Goal: Task Accomplishment & Management: Manage account settings

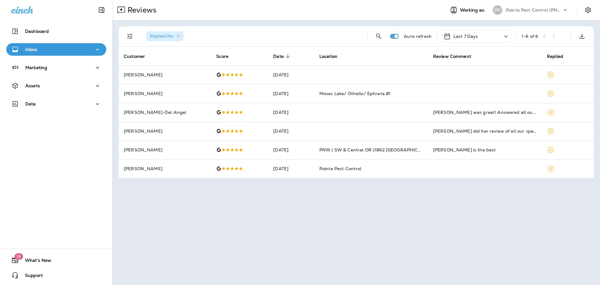
click at [543, 11] on p "Pointe Pest Control (PNW)" at bounding box center [534, 9] width 56 height 5
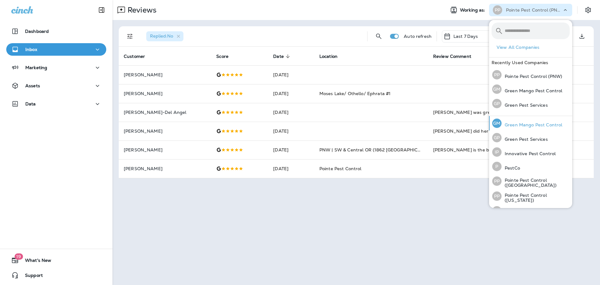
click at [534, 124] on p "Green Mango Pest Control" at bounding box center [531, 124] width 61 height 5
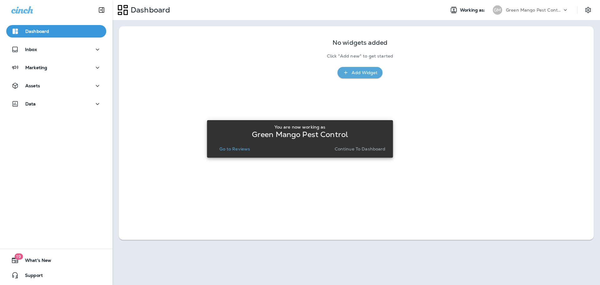
click at [223, 150] on p "Go to Reviews" at bounding box center [234, 148] width 31 height 5
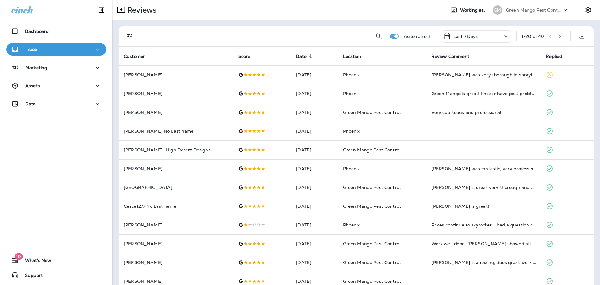
click at [525, 9] on p "Green Mango Pest Control" at bounding box center [534, 9] width 56 height 5
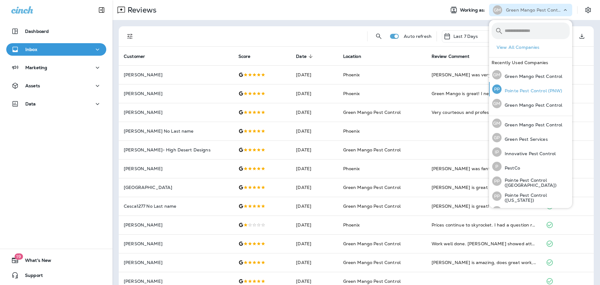
click at [539, 91] on p "Pointe Pest Control (PNW)" at bounding box center [531, 90] width 61 height 5
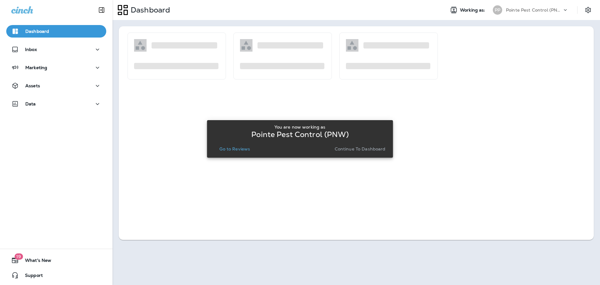
click at [232, 147] on p "Go to Reviews" at bounding box center [234, 148] width 31 height 5
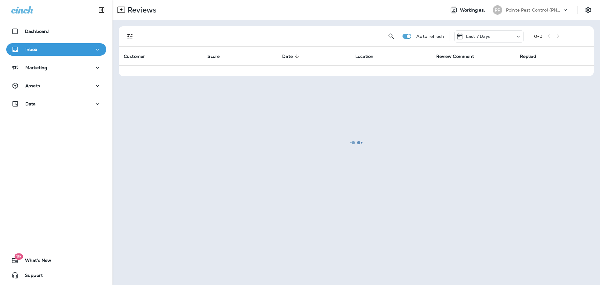
click at [129, 37] on icon "Filters" at bounding box center [129, 35] width 7 height 7
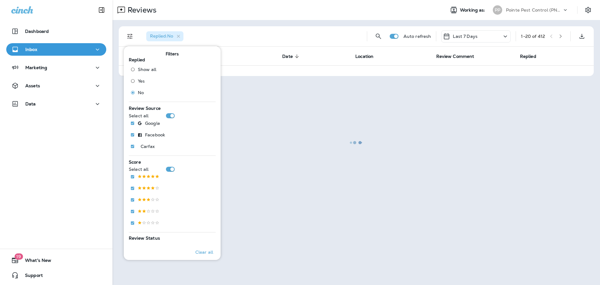
click at [310, 7] on div at bounding box center [356, 142] width 486 height 283
